Goal: Understand process/instructions: Learn how to perform a task or action

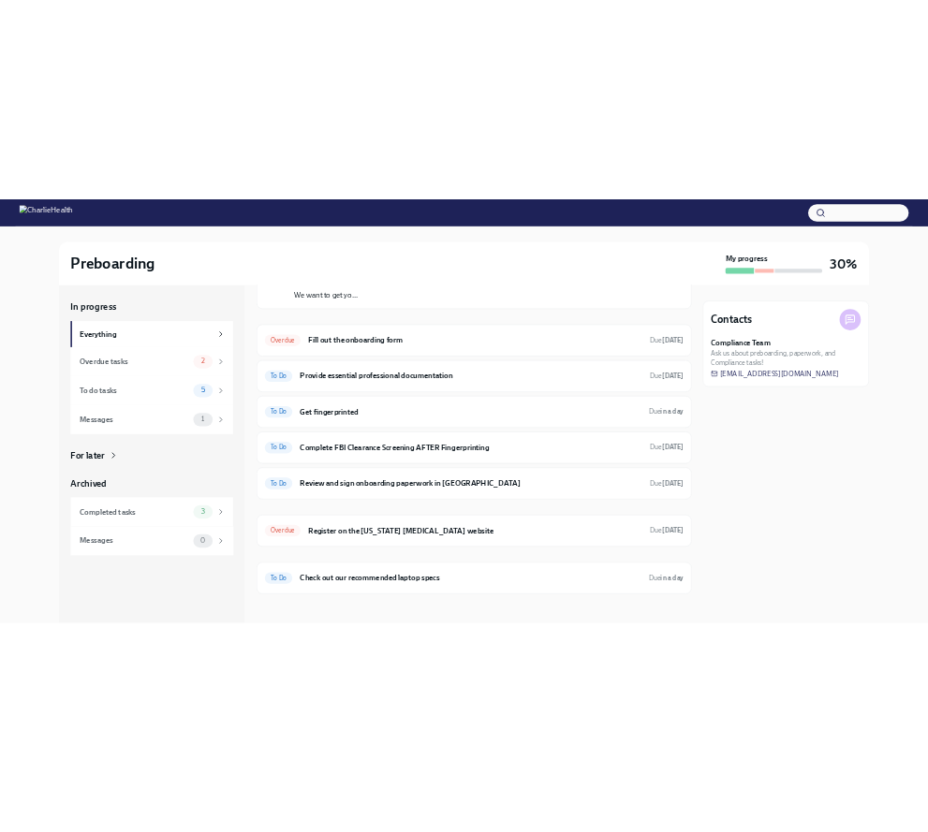
scroll to position [139, 0]
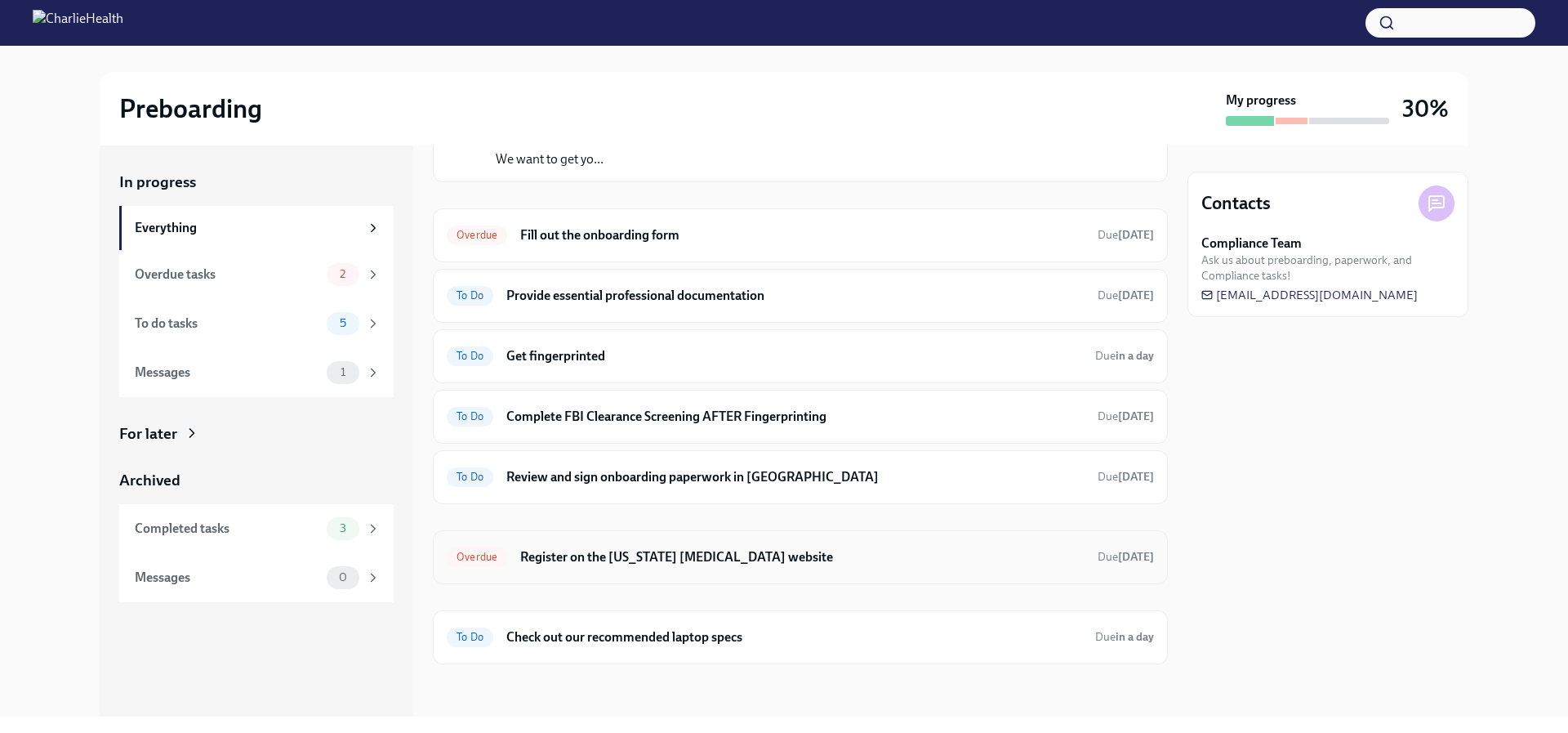
click at [570, 551] on h6 "Register on the [US_STATE] [MEDICAL_DATA] website" at bounding box center [802, 557] width 565 height 18
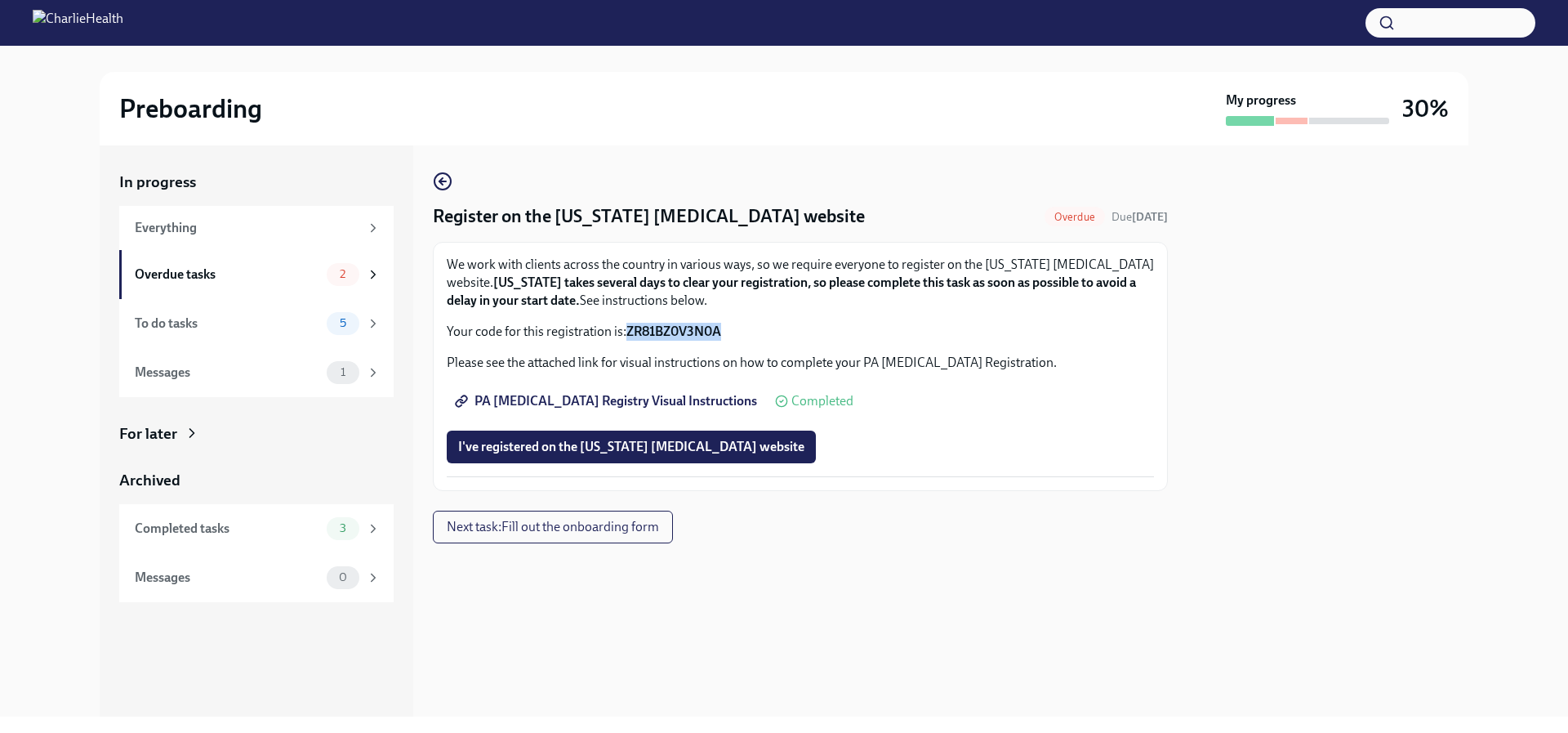
drag, startPoint x: 627, startPoint y: 330, endPoint x: 725, endPoint y: 330, distance: 98.0
click at [725, 330] on p "Your code for this registration is: ZR81BZ0V3N0A" at bounding box center [800, 332] width 708 height 18
copy strong "ZR81BZ0V3N0A"
click at [731, 351] on div "We work with clients across the country in various ways, so we require everyone…" at bounding box center [800, 366] width 708 height 222
click at [593, 399] on span "PA [MEDICAL_DATA] Registry Visual Instructions" at bounding box center [607, 401] width 299 height 17
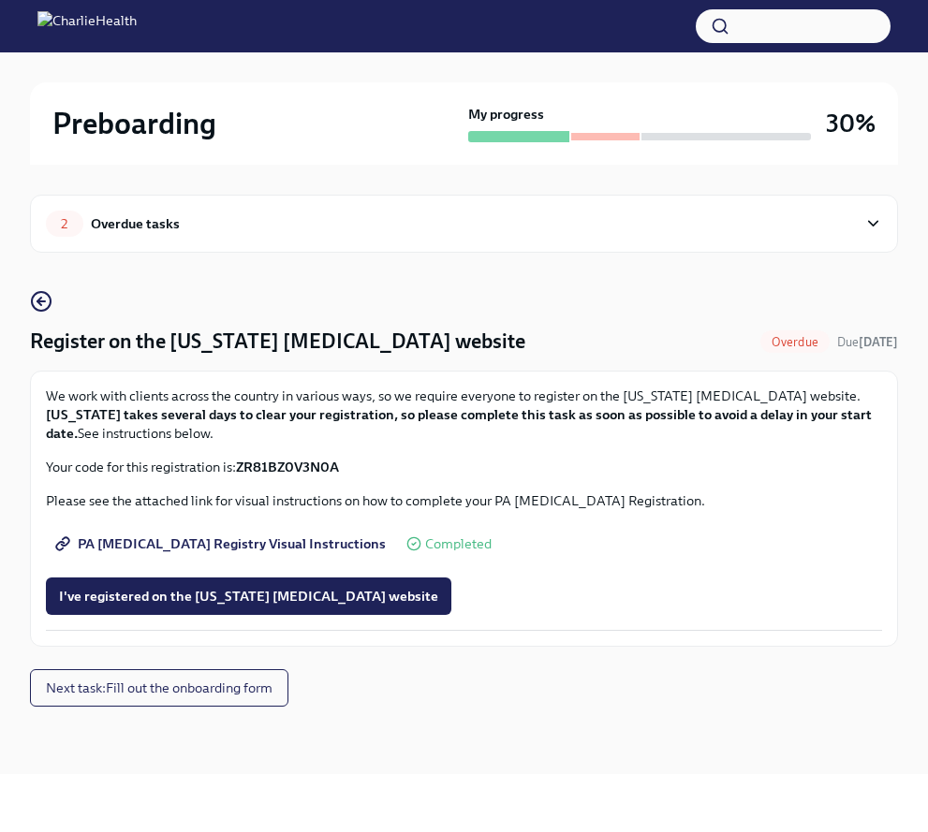
click at [192, 540] on span "PA [MEDICAL_DATA] Registry Visual Instructions" at bounding box center [222, 544] width 327 height 19
